Goal: Transaction & Acquisition: Purchase product/service

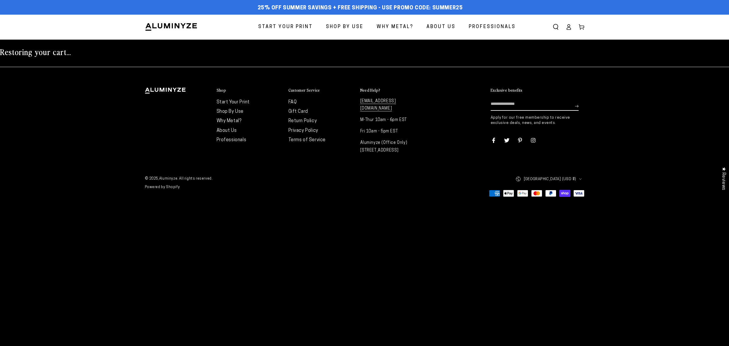
click at [582, 25] on icon at bounding box center [582, 27] width 6 height 6
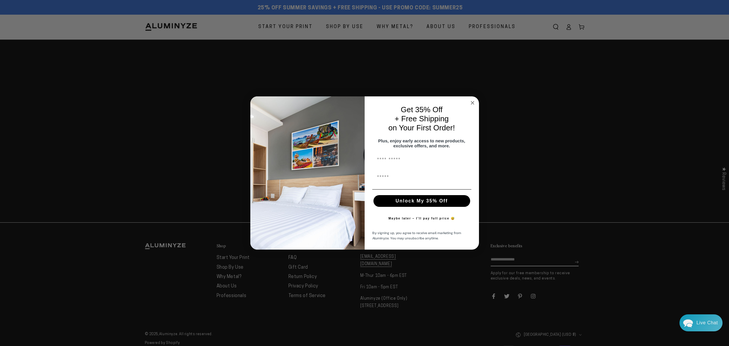
click at [471, 100] on circle "Close dialog" at bounding box center [472, 102] width 7 height 7
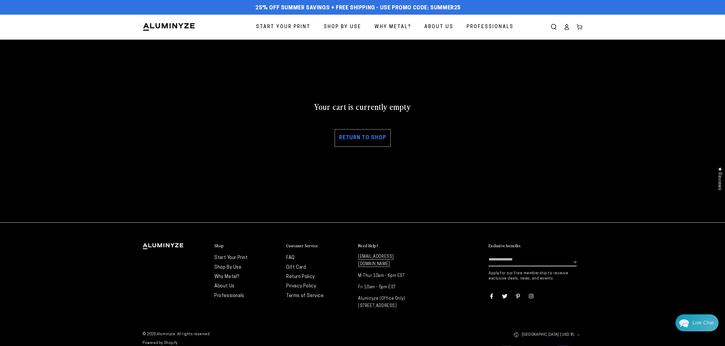
click at [372, 138] on link "Return to shop" at bounding box center [363, 138] width 56 height 18
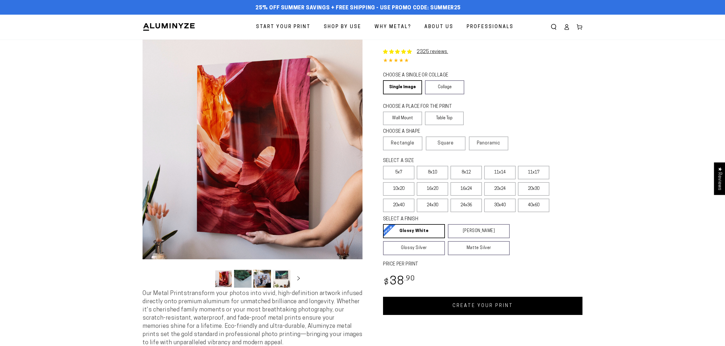
select select "**********"
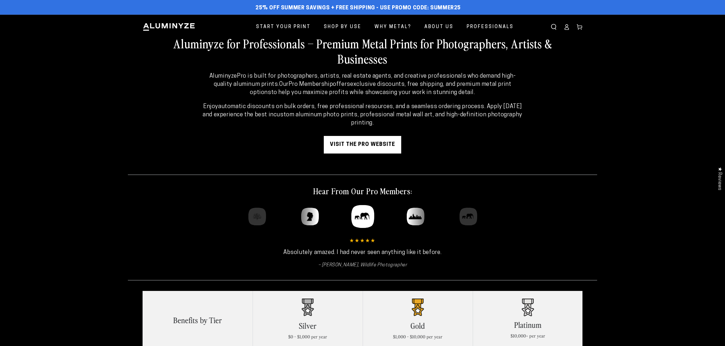
click at [565, 25] on ellipse at bounding box center [566, 26] width 2 height 2
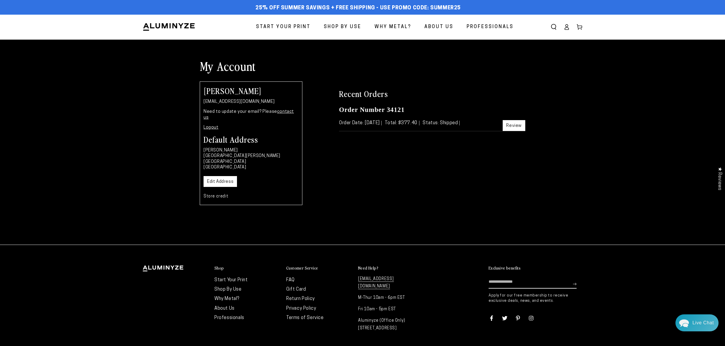
click at [512, 125] on link "Review" at bounding box center [514, 125] width 23 height 11
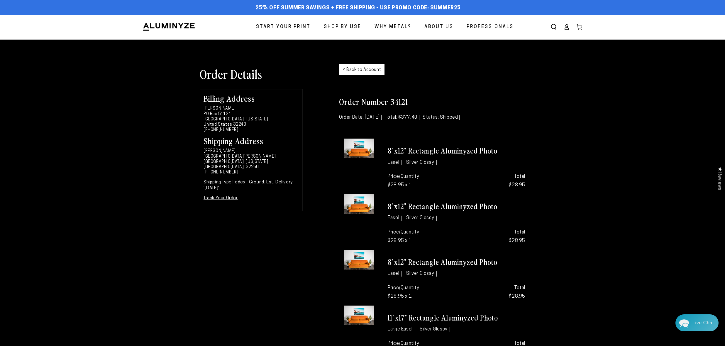
click at [364, 69] on link "< Back to Account" at bounding box center [361, 69] width 45 height 11
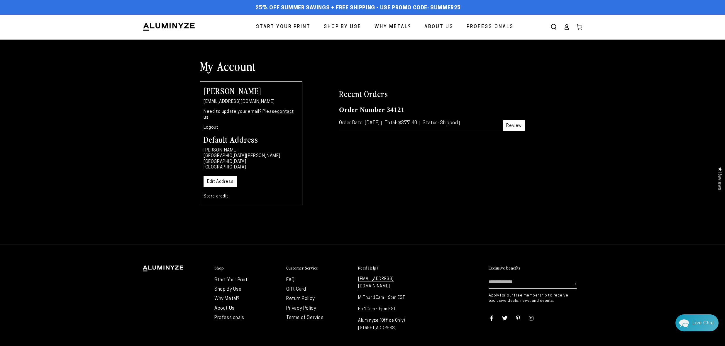
click at [163, 27] on img at bounding box center [169, 27] width 53 height 9
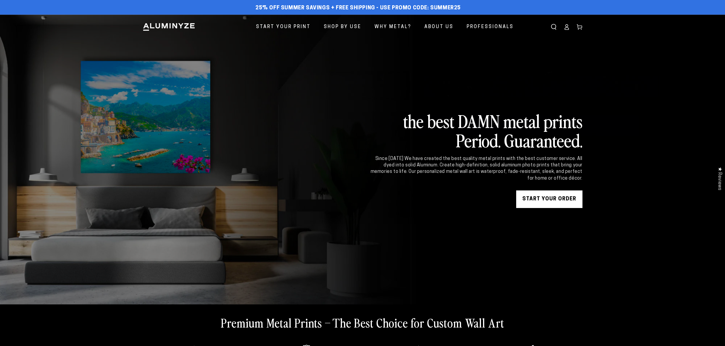
click at [556, 198] on link "START YOUR Order" at bounding box center [549, 200] width 66 height 18
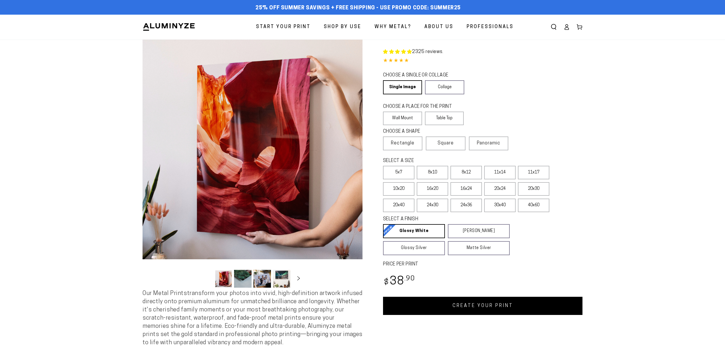
select select "**********"
click at [283, 27] on span "Start Your Print" at bounding box center [283, 27] width 55 height 9
select select "**********"
click at [567, 28] on icon at bounding box center [567, 27] width 6 height 6
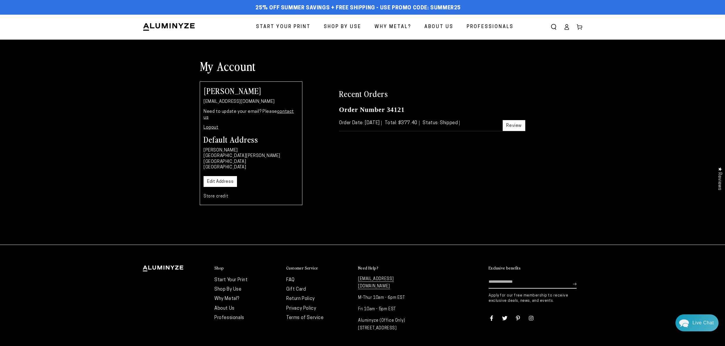
click at [516, 125] on link "Review" at bounding box center [514, 125] width 23 height 11
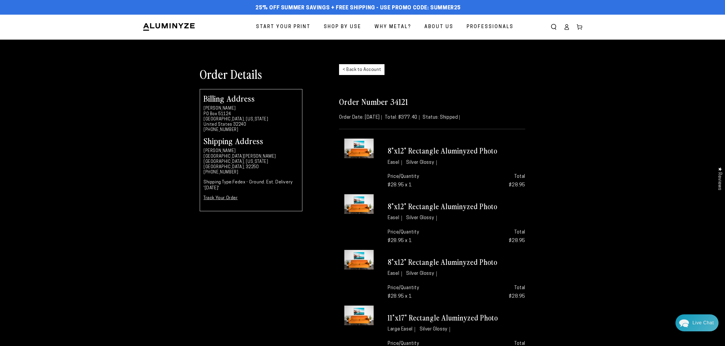
click at [363, 67] on link "< Back to Account" at bounding box center [361, 69] width 45 height 11
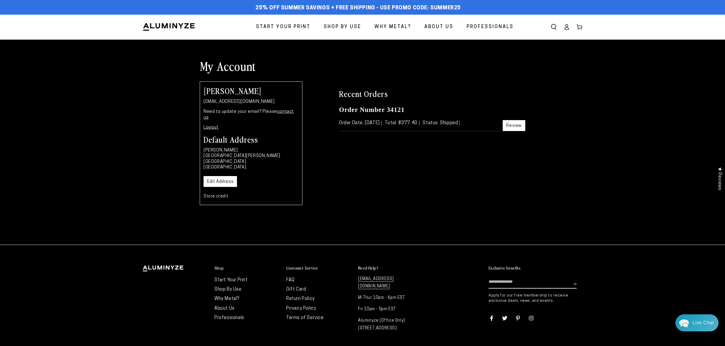
click at [294, 24] on span "Start Your Print" at bounding box center [283, 27] width 55 height 9
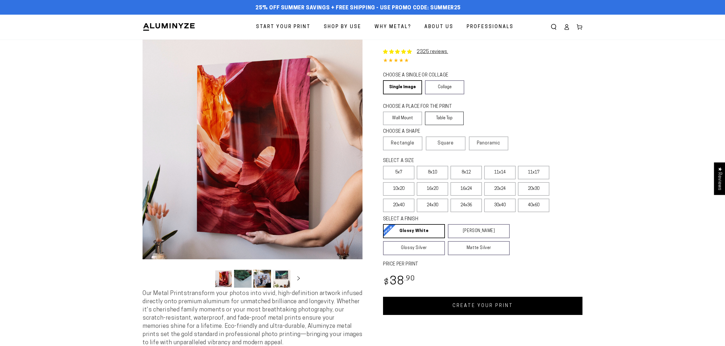
select select "**********"
click at [403, 85] on link "Single Image" at bounding box center [402, 87] width 38 height 14
click at [398, 115] on label "Wall Mount" at bounding box center [402, 118] width 39 height 13
click at [399, 144] on span "Rectangle" at bounding box center [402, 143] width 23 height 7
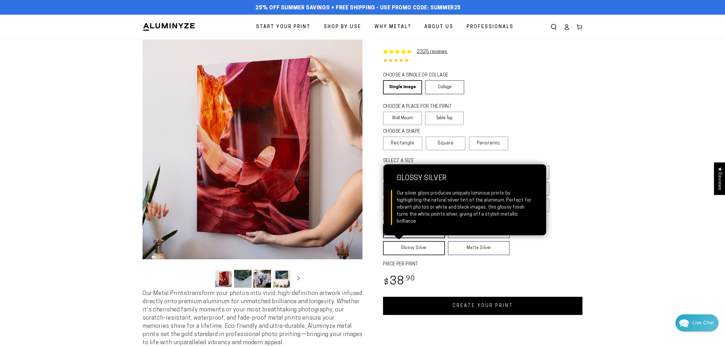
click at [423, 248] on link "Glossy Silver Glossy Silver Our silver gloss produces uniquely luminous prints …" at bounding box center [414, 248] width 62 height 14
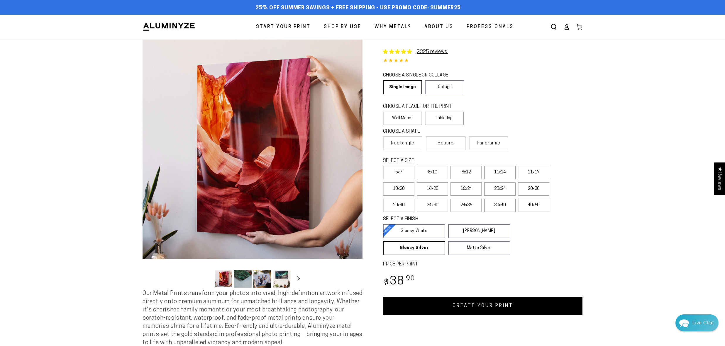
click at [530, 173] on label "11x17" at bounding box center [533, 172] width 31 height 13
click at [469, 306] on link "CREATE YOUR PRINT" at bounding box center [482, 306] width 199 height 18
